Goal: Transaction & Acquisition: Purchase product/service

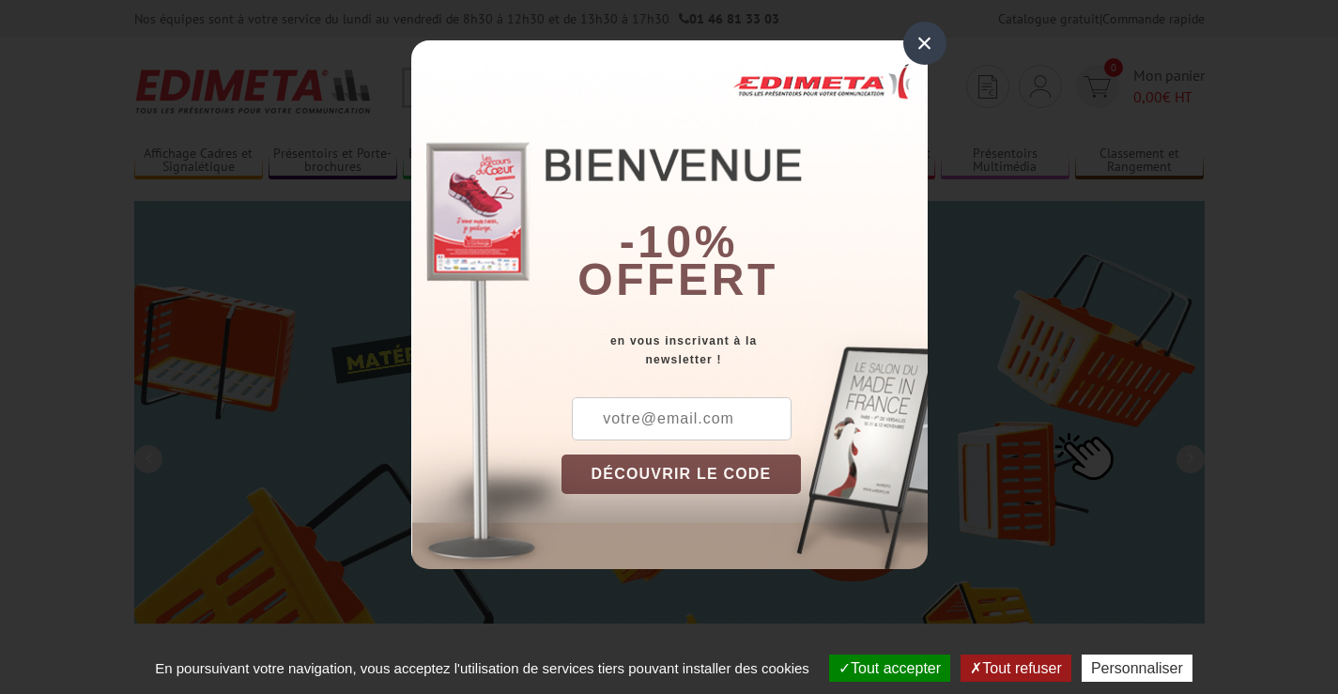
click at [755, 467] on button "DÉCOUVRIR LE CODE" at bounding box center [682, 474] width 240 height 39
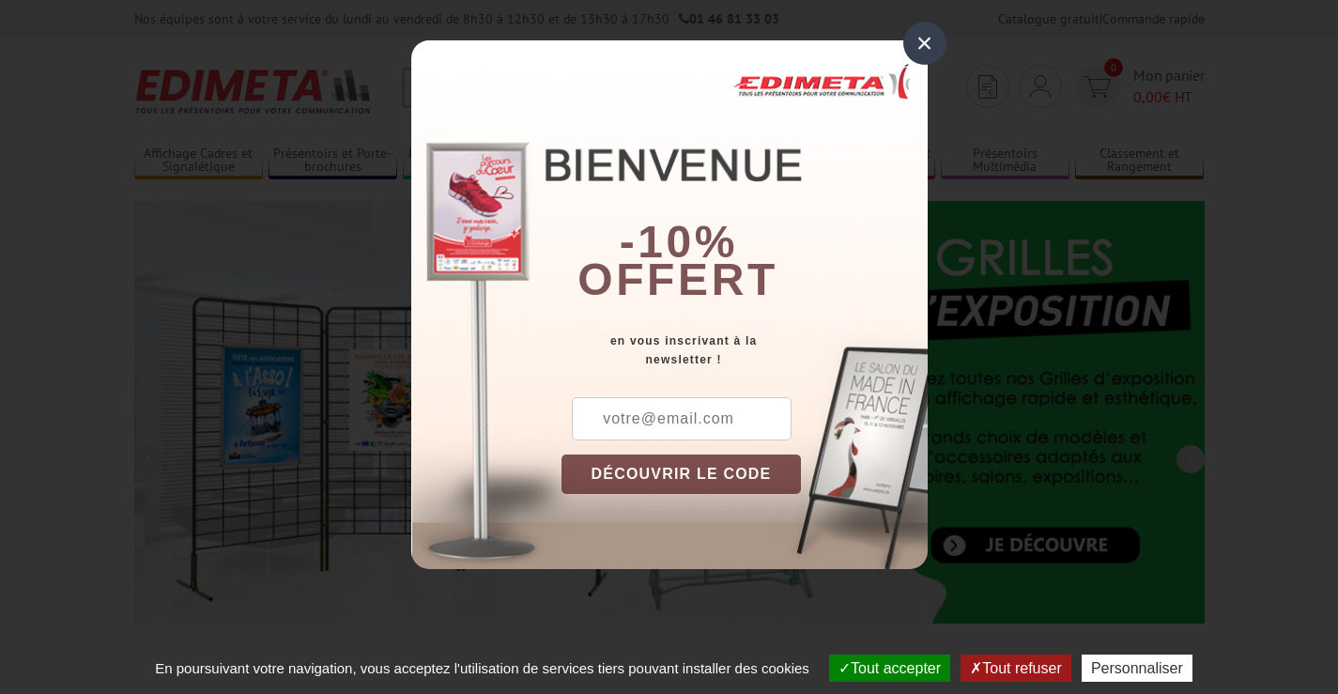
click at [647, 421] on input "text" at bounding box center [682, 418] width 220 height 43
type input "chateau@verdoyer.fr"
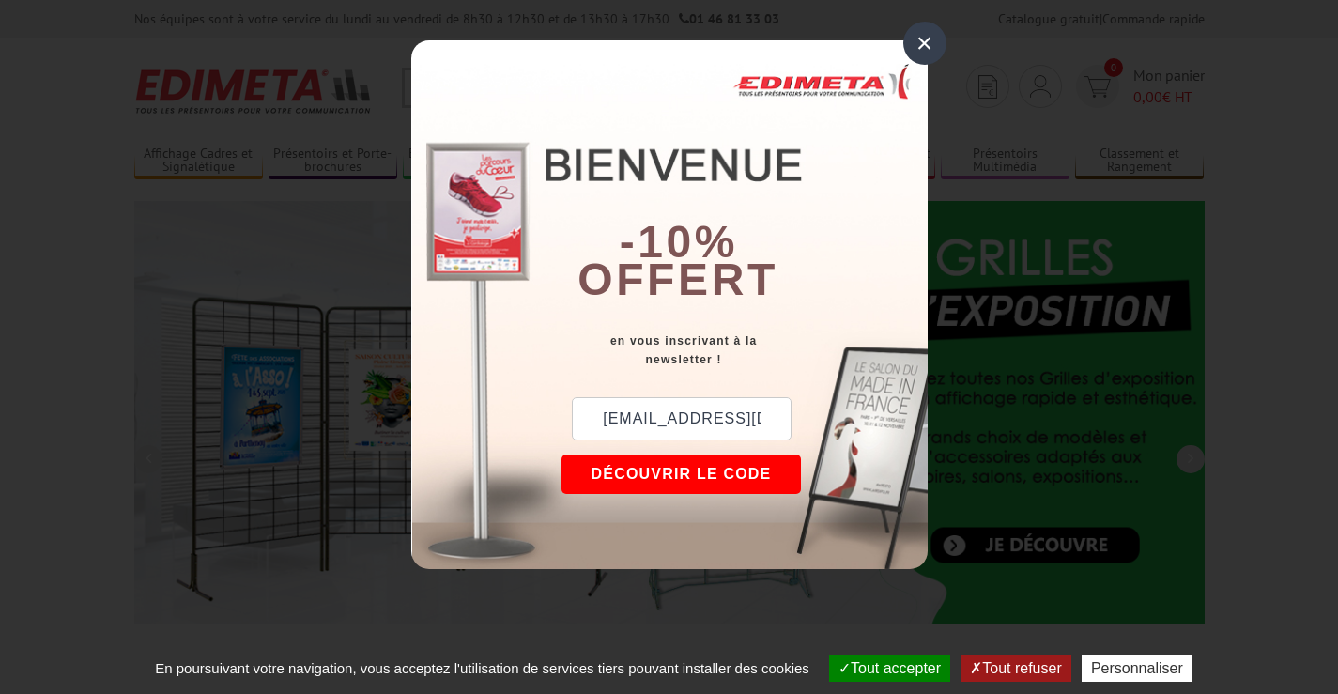
click at [702, 469] on button "DÉCOUVRIR LE CODE" at bounding box center [682, 474] width 240 height 39
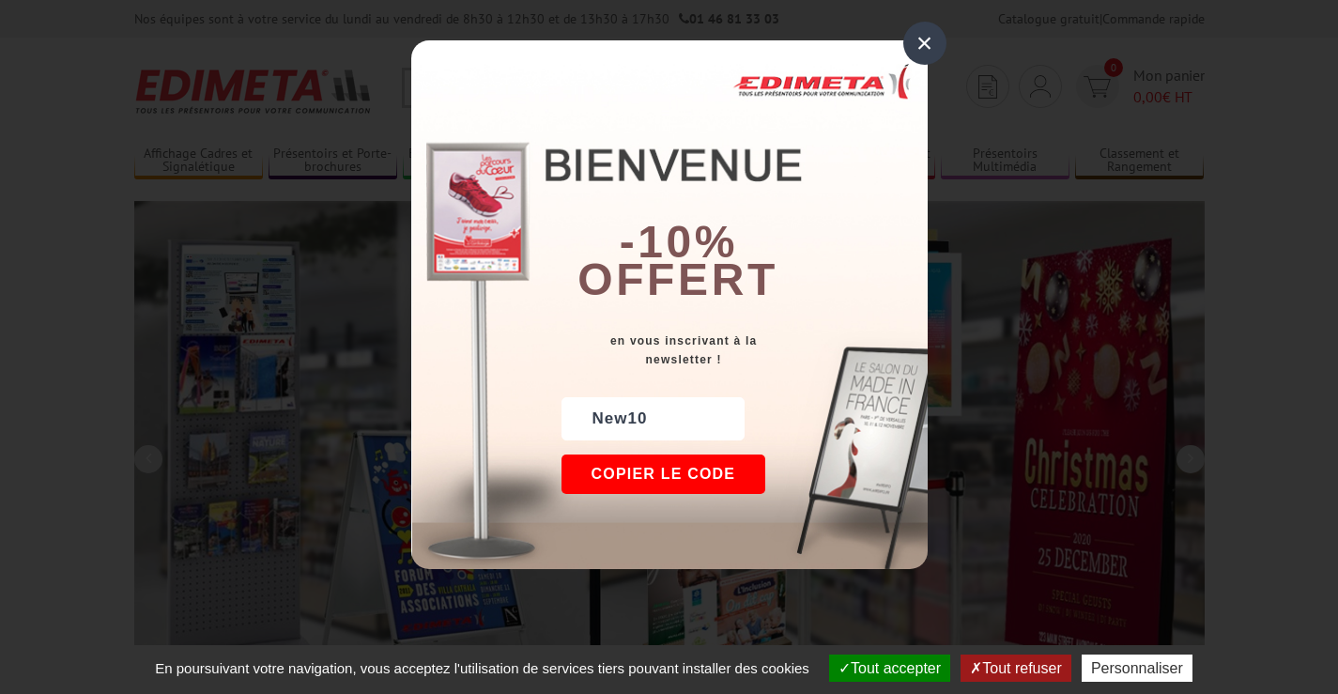
click at [616, 418] on div "New10" at bounding box center [653, 418] width 183 height 43
copy div "New10"
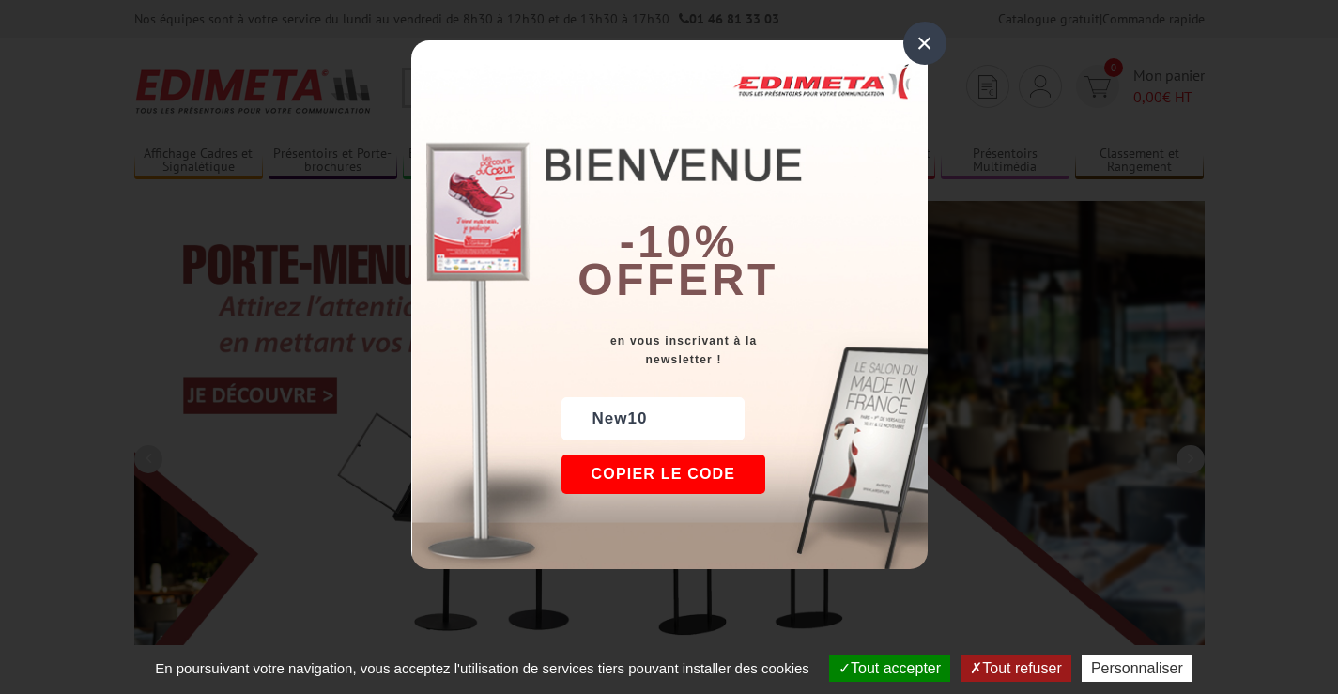
click at [911, 46] on div "×" at bounding box center [924, 43] width 43 height 43
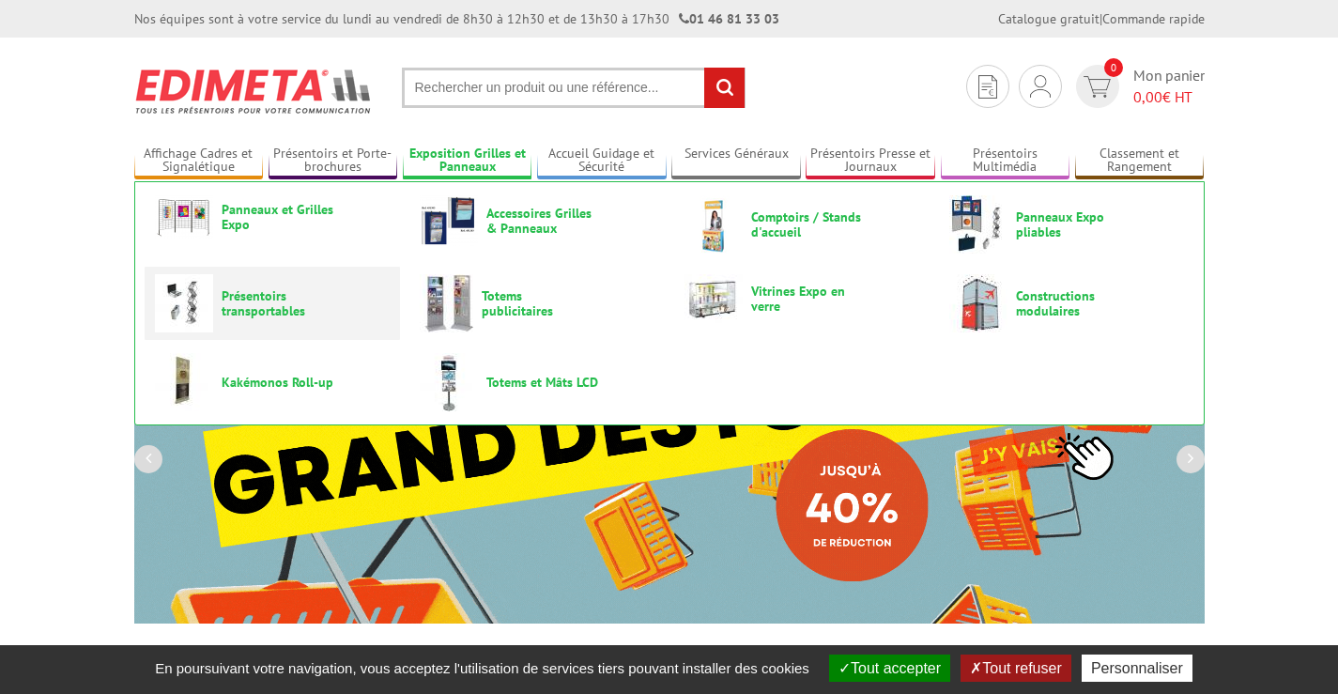
click at [261, 301] on span "Présentoirs transportables" at bounding box center [278, 303] width 113 height 30
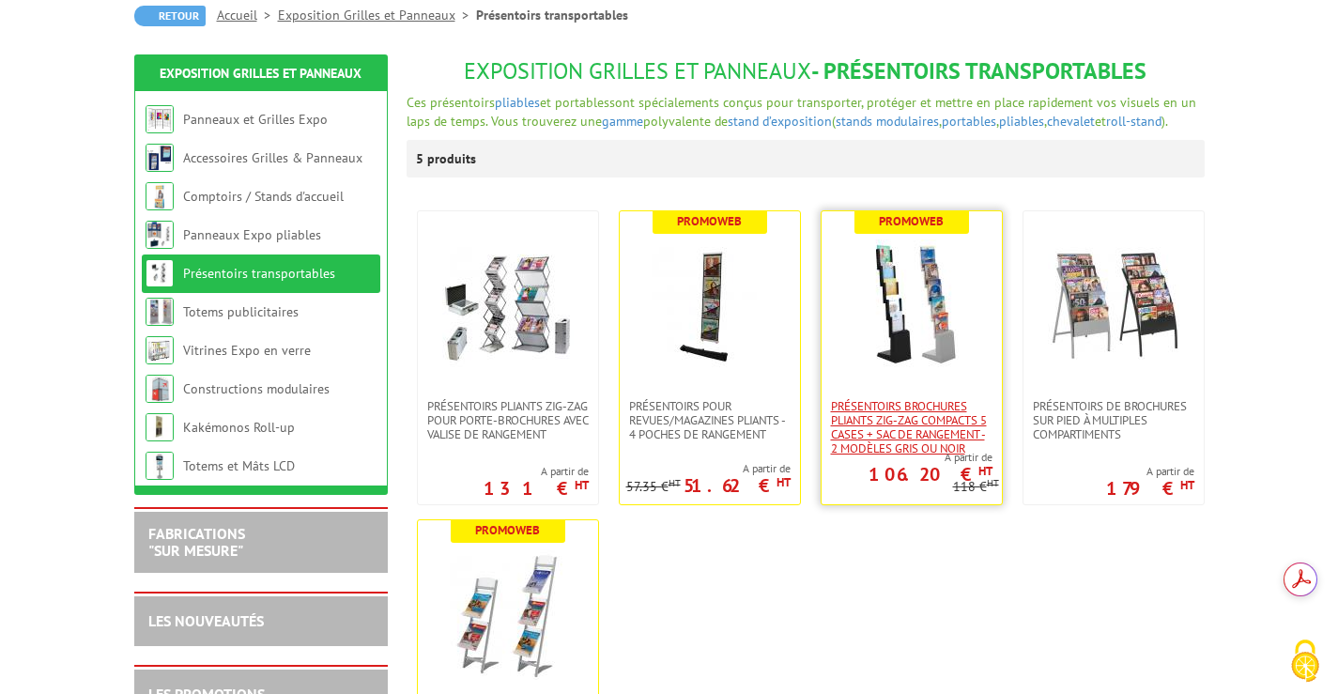
click at [940, 451] on span "Présentoirs brochures pliants Zig-Zag compacts 5 cases + sac de rangement - 2 M…" at bounding box center [912, 427] width 162 height 56
